Goal: Find specific page/section: Find specific page/section

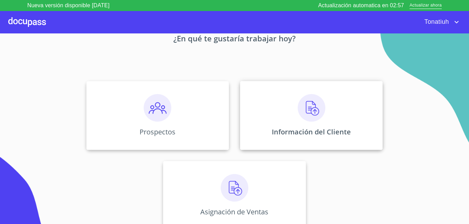
scroll to position [42, 0]
click at [308, 119] on img at bounding box center [312, 108] width 28 height 28
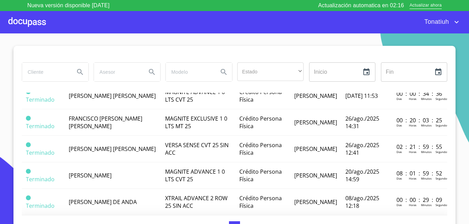
scroll to position [21, 0]
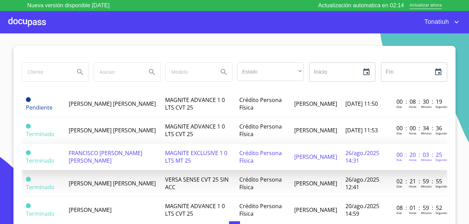
click at [169, 153] on span "MAGNITE EXCLUSIVE 1 0 LTS MT 25" at bounding box center [196, 156] width 62 height 15
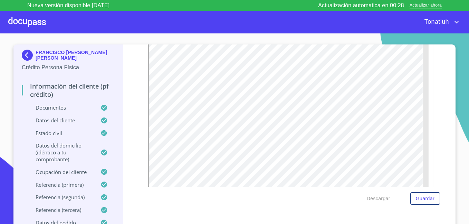
scroll to position [104, 0]
